Goal: Transaction & Acquisition: Purchase product/service

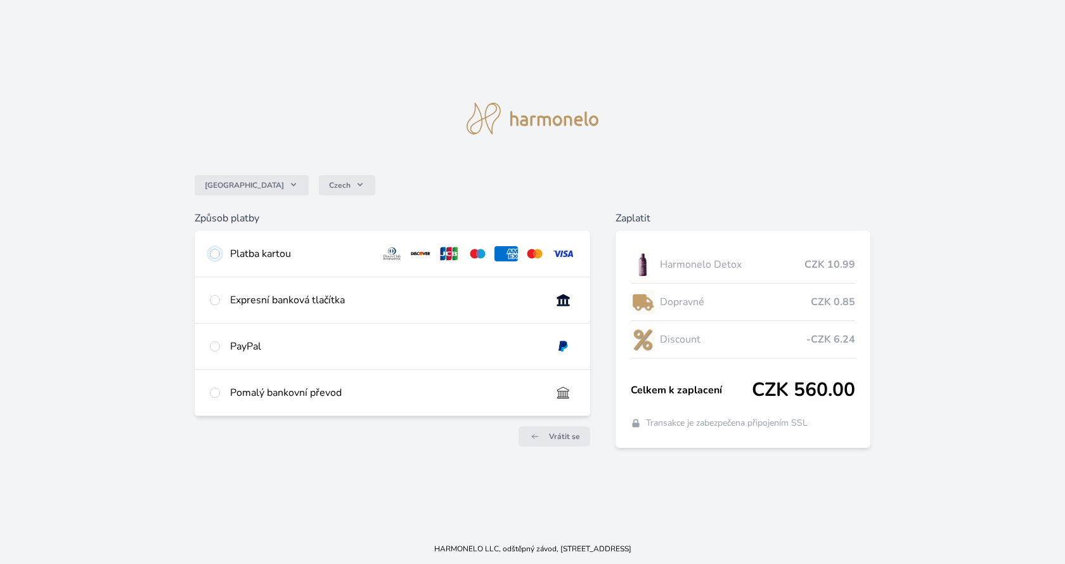
click at [212, 254] on input "radio" at bounding box center [215, 253] width 10 height 10
radio input "true"
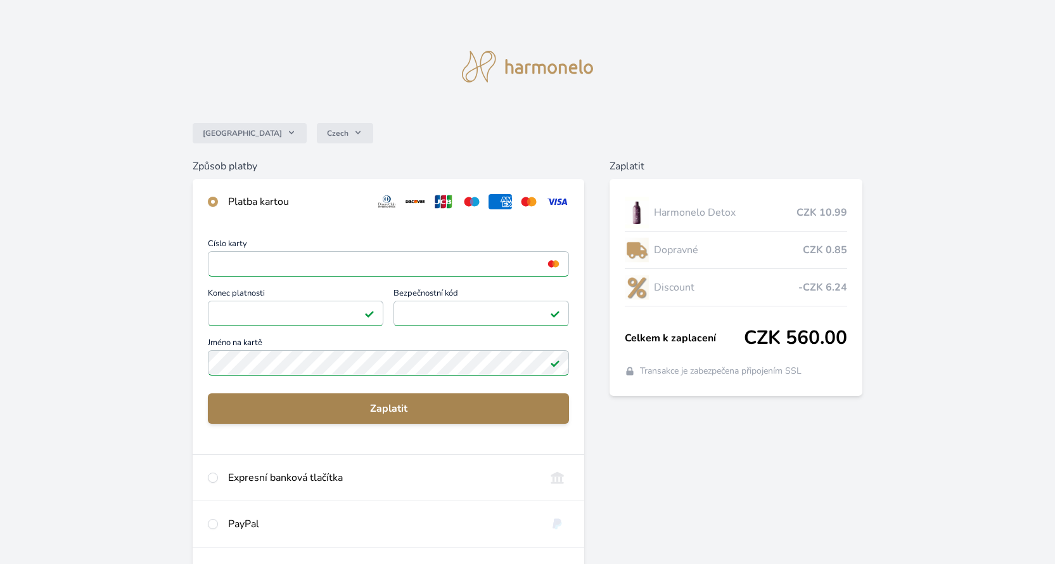
click at [396, 408] on span "Zaplatit" at bounding box center [388, 408] width 341 height 15
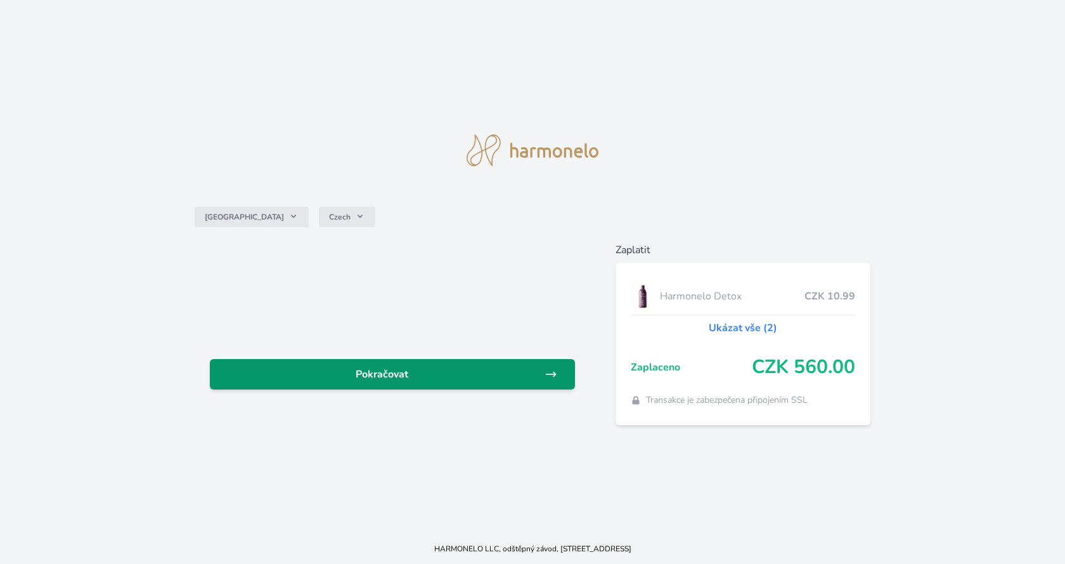
click at [396, 370] on span "Pokračovat" at bounding box center [382, 373] width 325 height 15
